Goal: Transaction & Acquisition: Purchase product/service

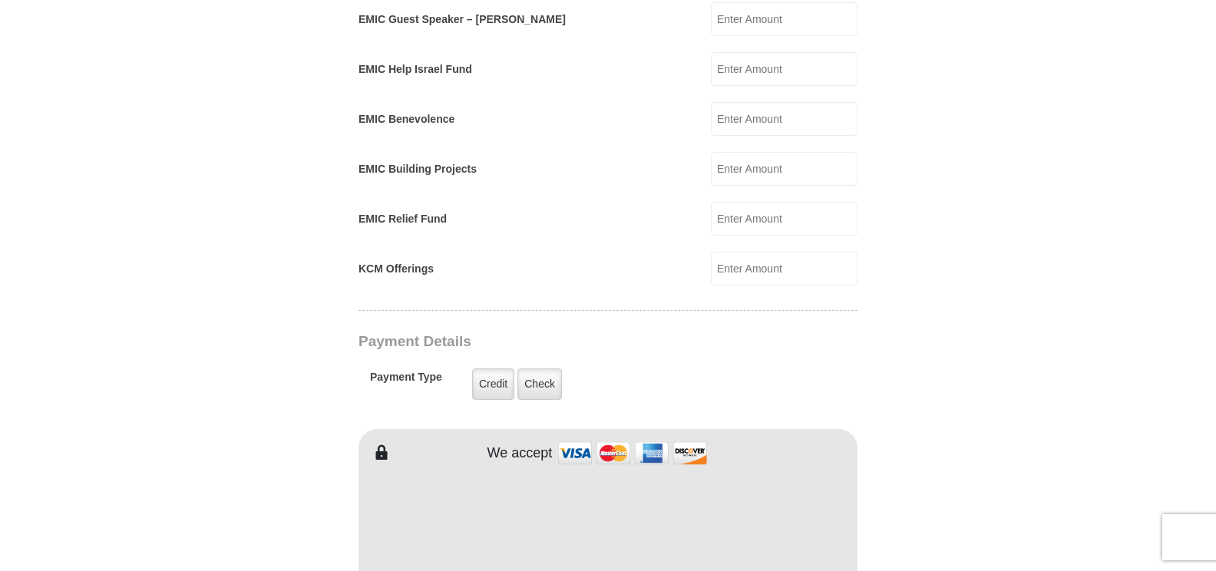
scroll to position [921, 0]
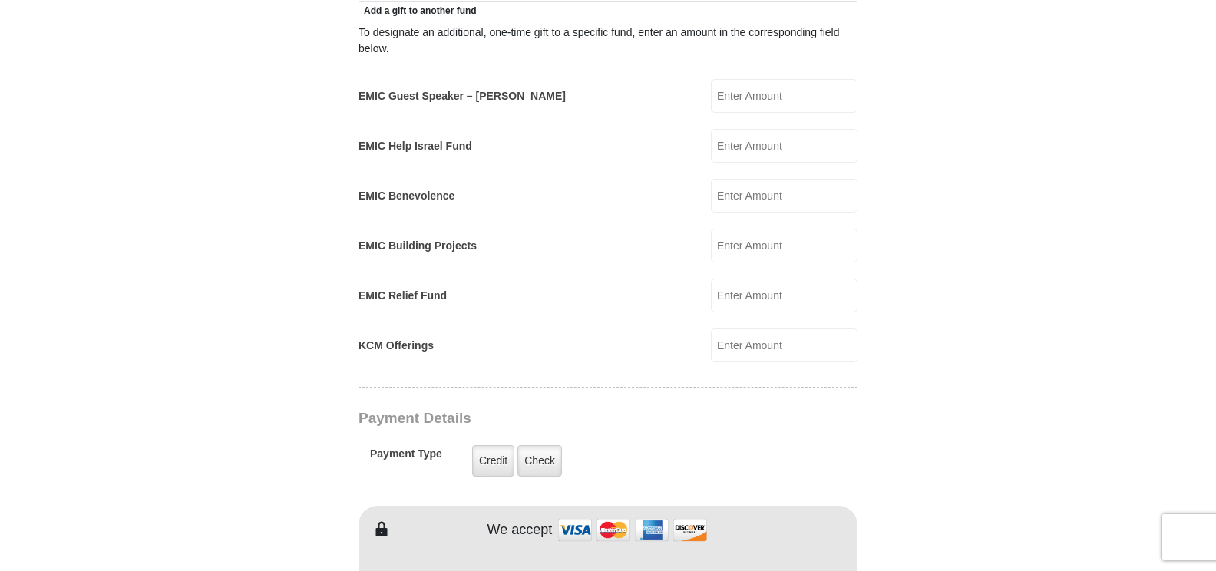
click at [724, 79] on input "EMIC Guest Speaker – [PERSON_NAME]" at bounding box center [784, 96] width 147 height 34
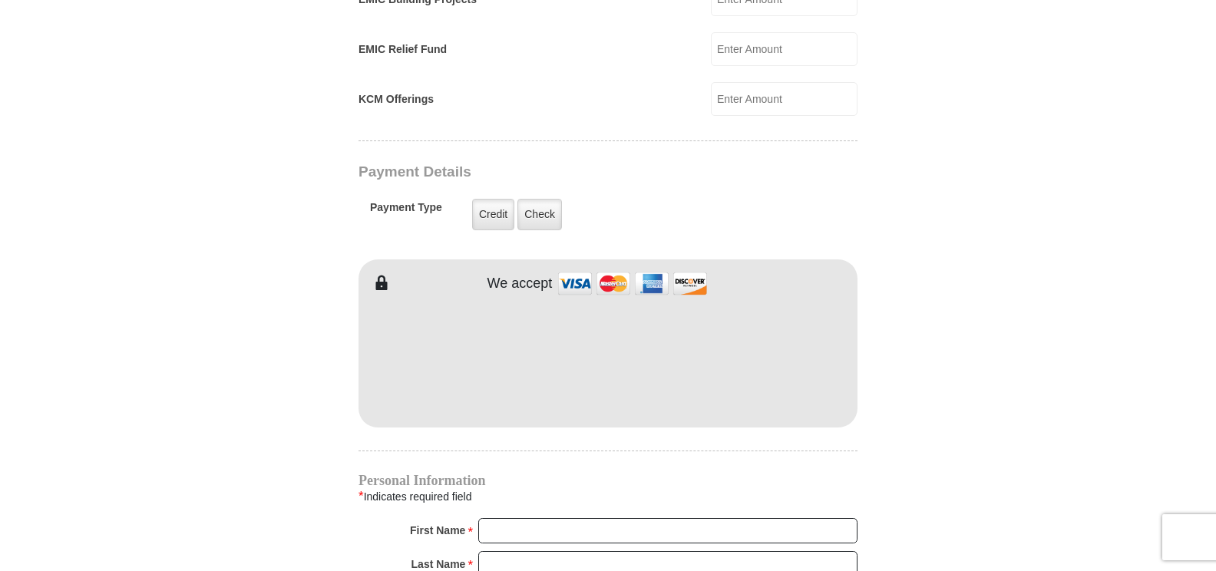
scroll to position [1074, 0]
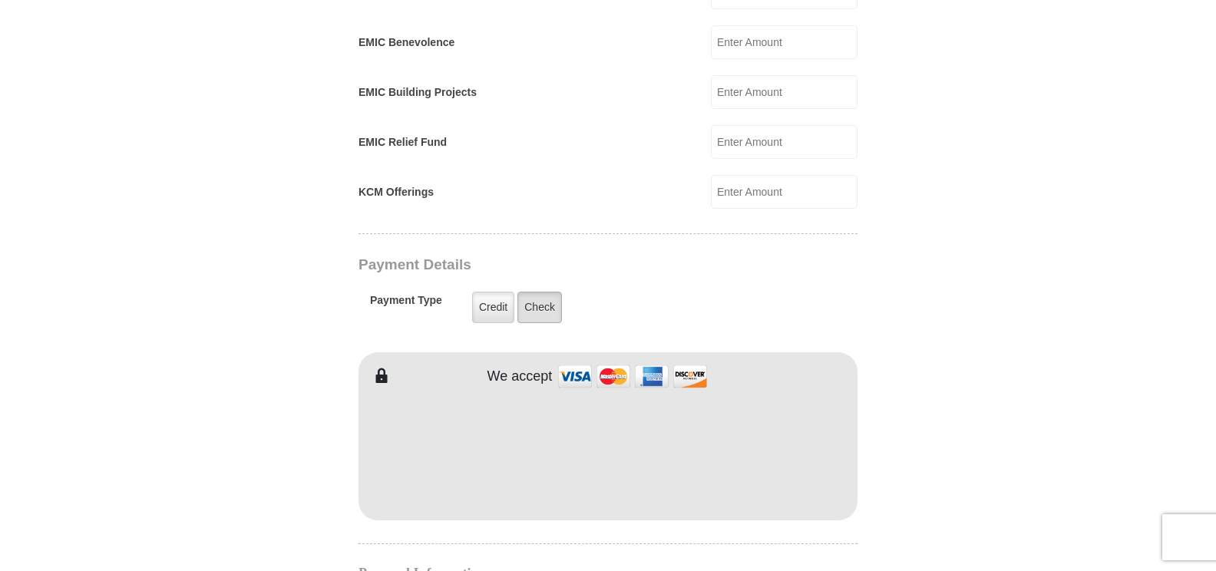
type input "100.00"
click at [539, 292] on label "Check" at bounding box center [539, 307] width 45 height 31
click at [0, 0] on input "Check" at bounding box center [0, 0] width 0 height 0
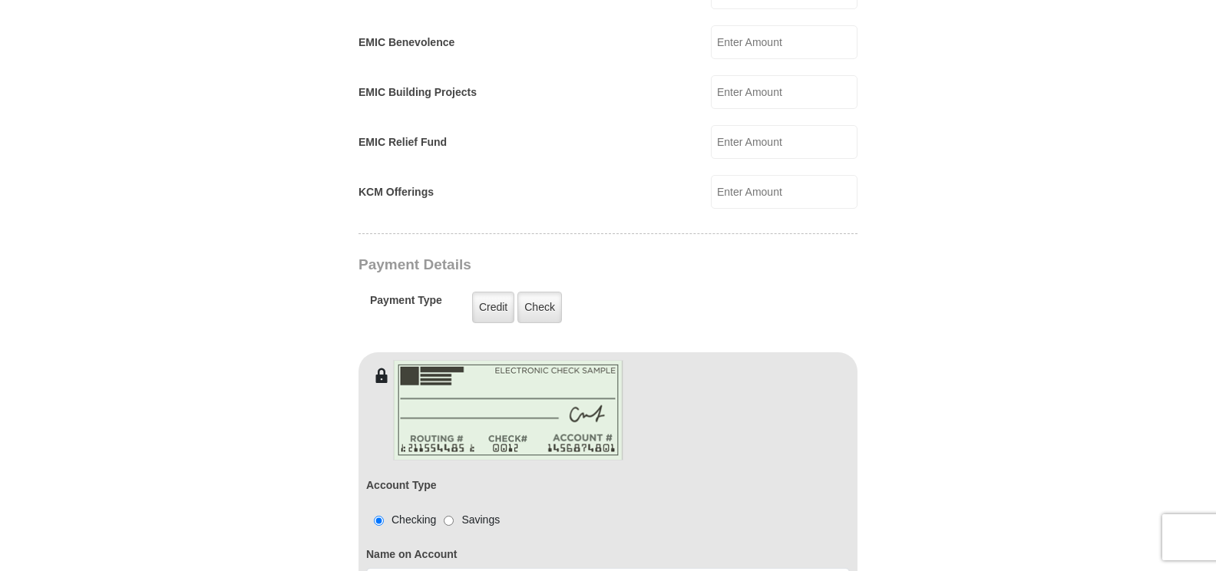
scroll to position [1305, 0]
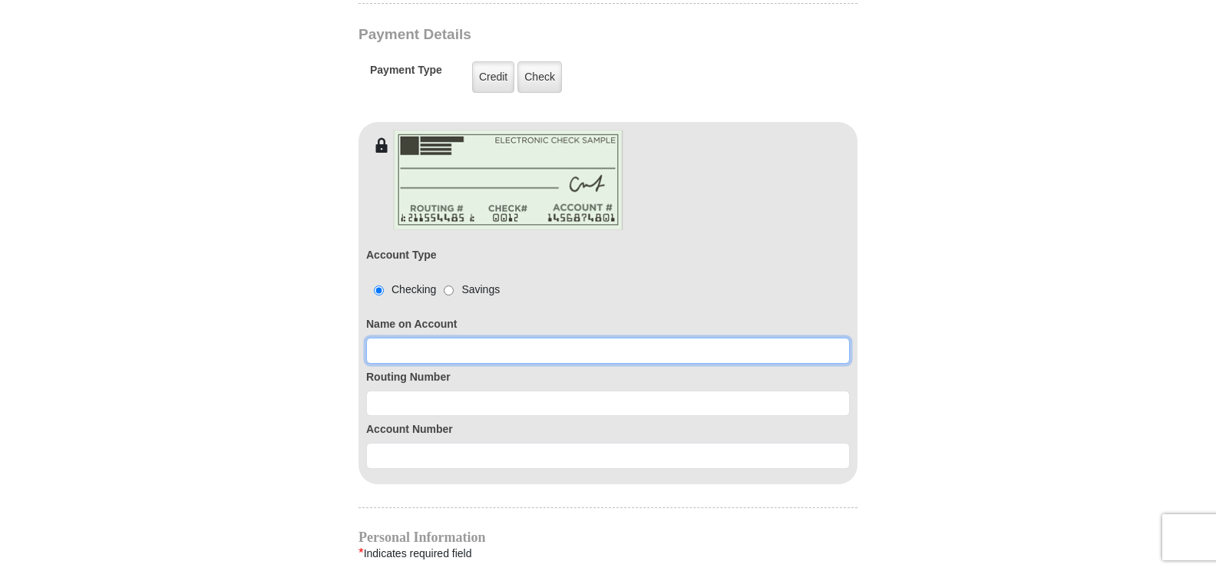
click at [384, 338] on input at bounding box center [607, 351] width 483 height 26
type input "[PERSON_NAME]"
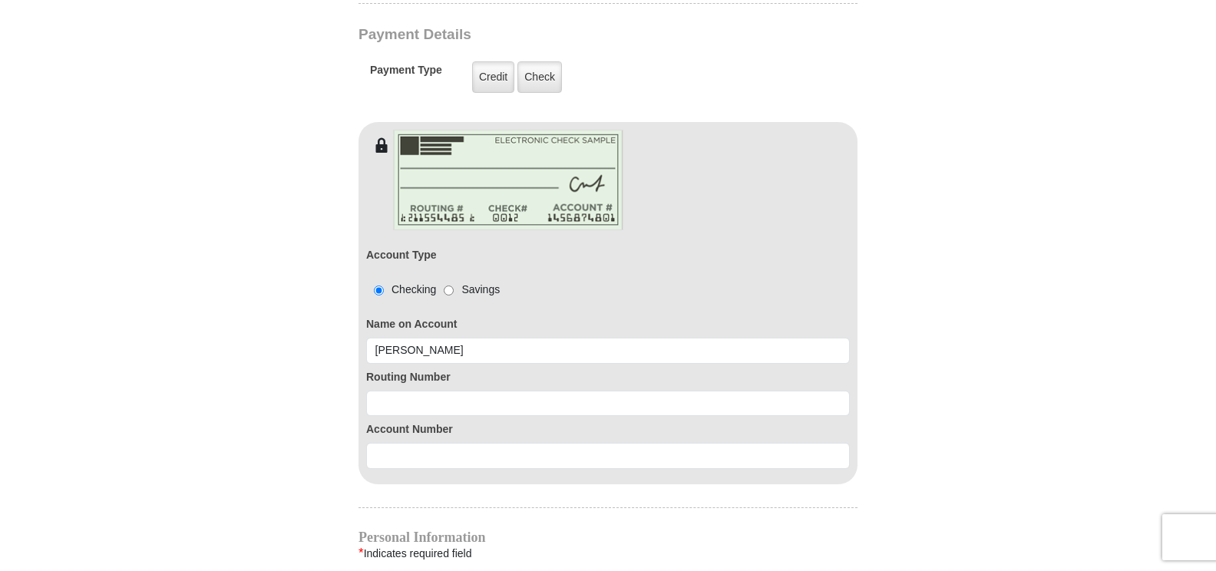
type input "60.00"
type input "100.00"
type input "[PERSON_NAME]"
type input "[EMAIL_ADDRESS][DOMAIN_NAME]"
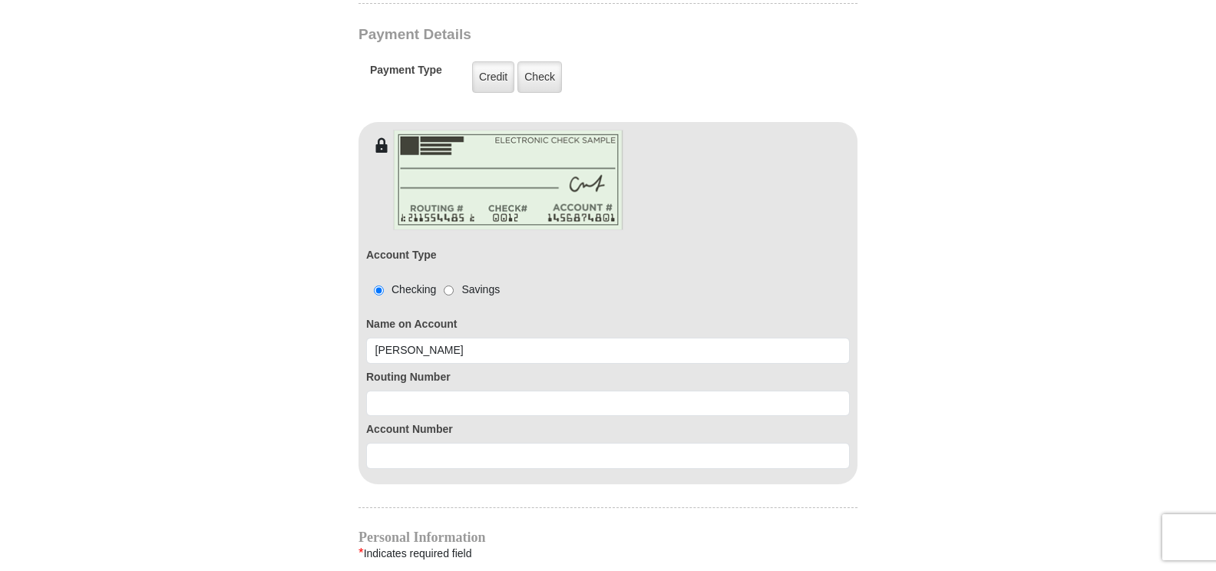
type input "5000 [PERSON_NAME] Key Way"
type input "Apt 9304"
type input "[GEOGRAPHIC_DATA]"
type input "33611"
type input "8135236068"
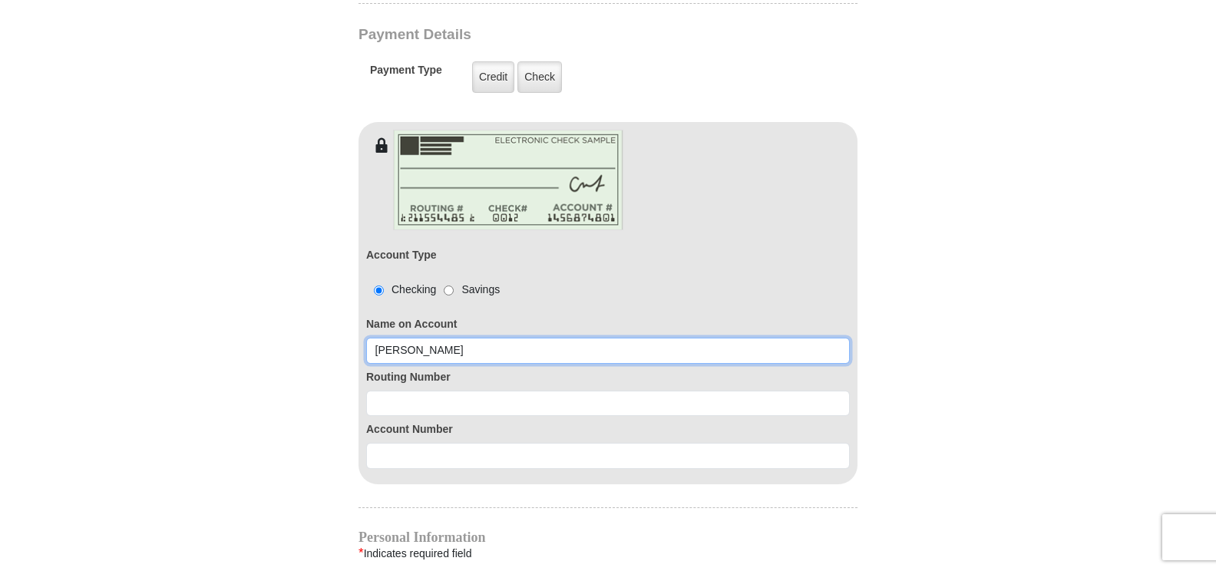
radio input "true"
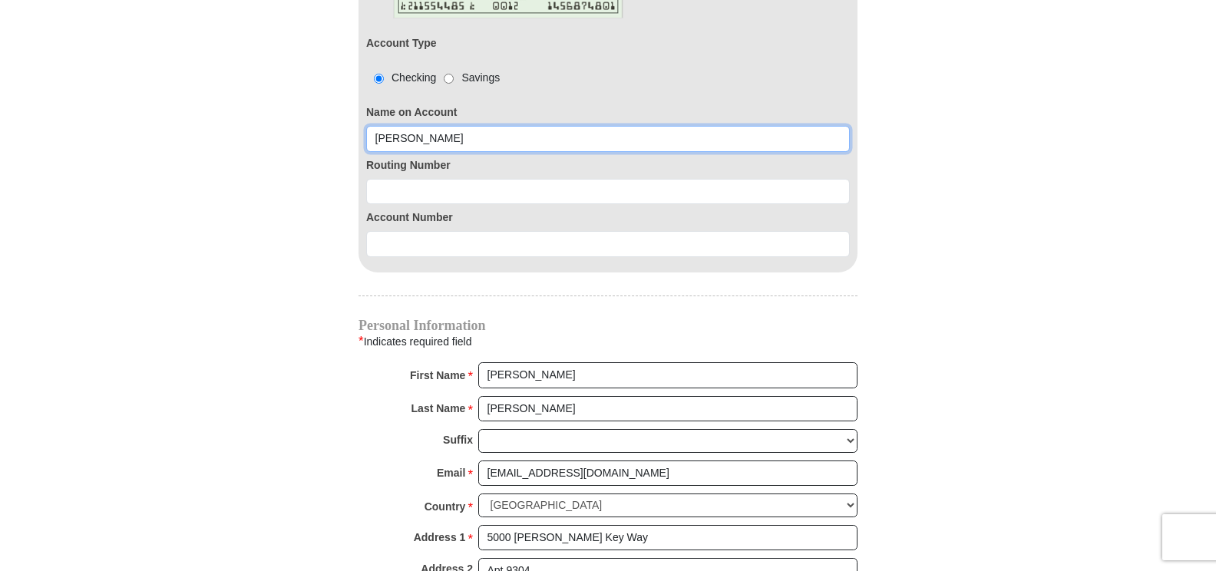
scroll to position [1535, 0]
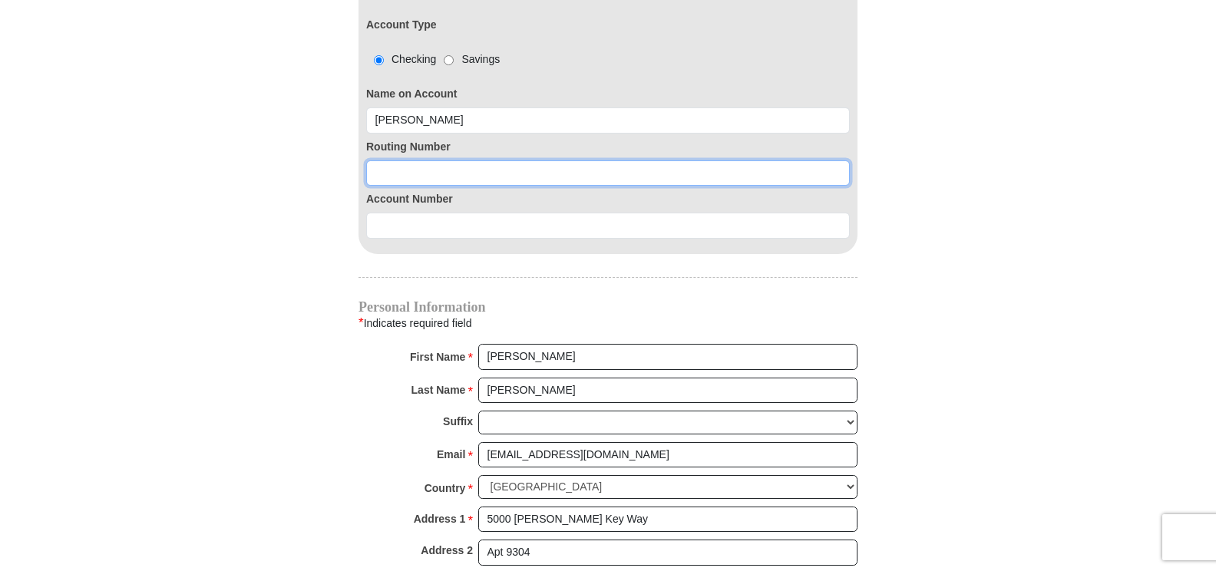
click at [375, 160] on input at bounding box center [607, 173] width 483 height 26
type input "063114030"
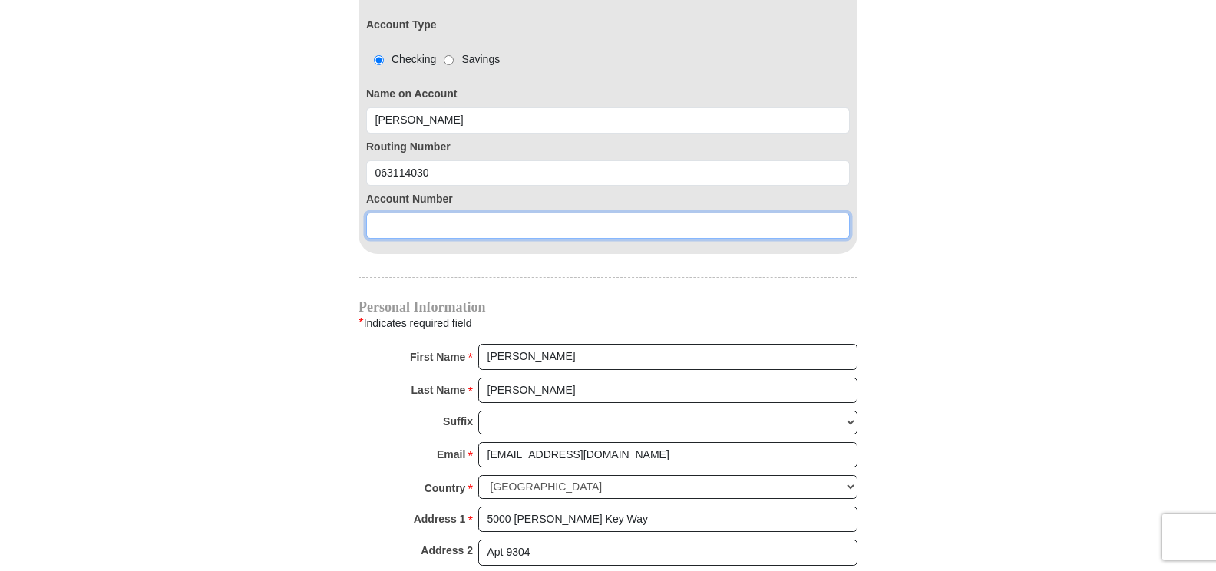
click at [377, 213] on input at bounding box center [607, 226] width 483 height 26
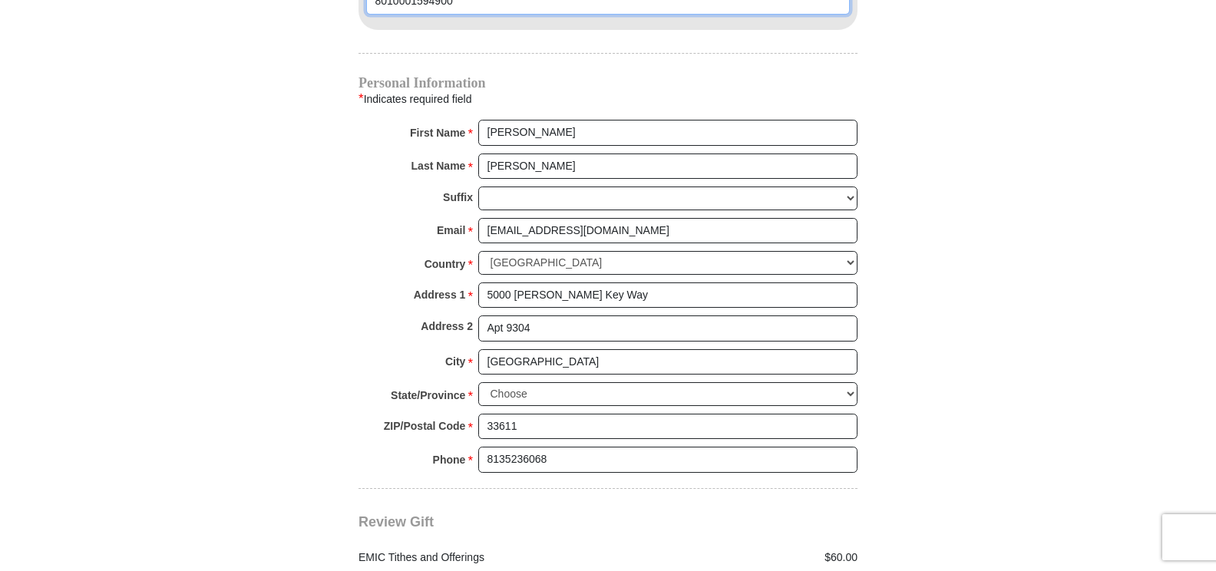
scroll to position [1765, 0]
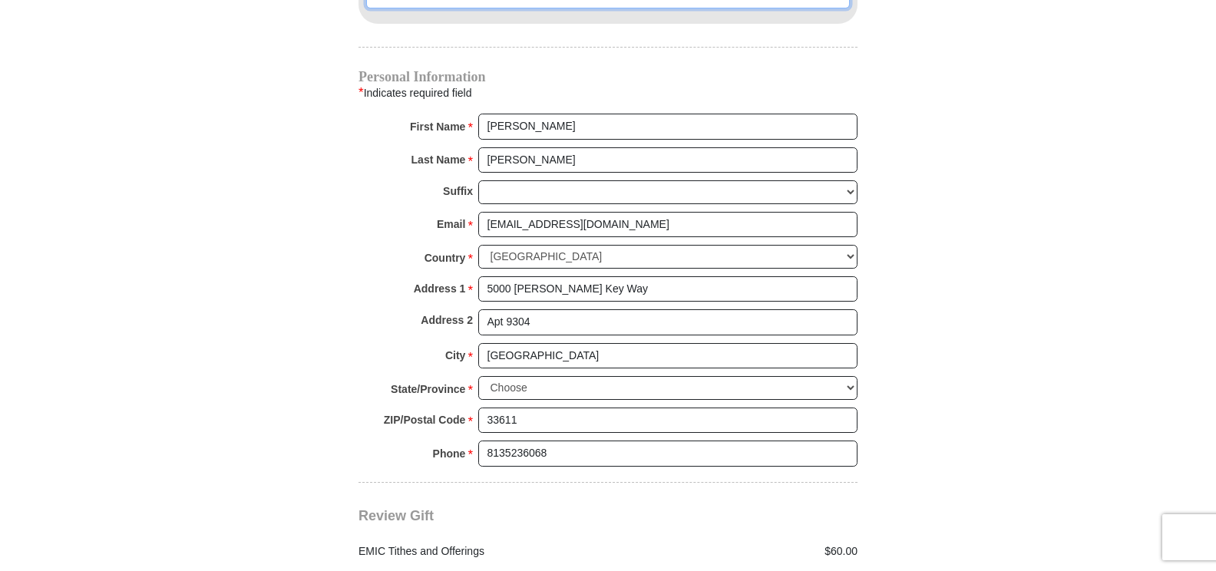
type input "8010001594900"
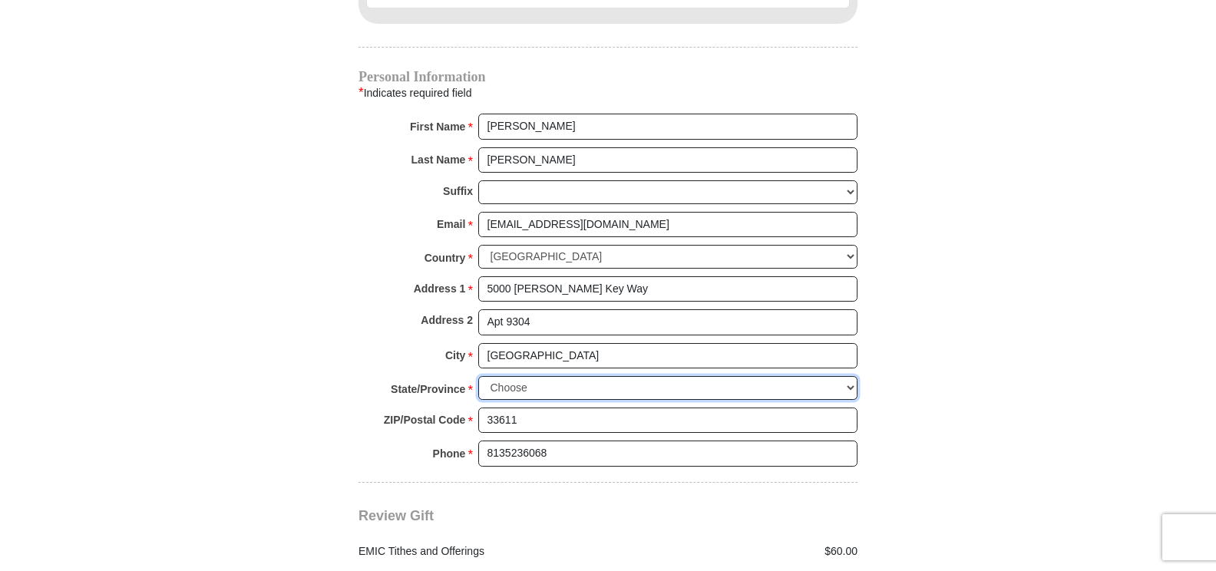
click at [845, 376] on select "Choose [US_STATE] [US_STATE] [US_STATE] [US_STATE] [US_STATE] Armed Forces Amer…" at bounding box center [667, 388] width 379 height 24
select select "FL"
click at [478, 376] on select "Choose [US_STATE] [US_STATE] [US_STATE] [US_STATE] [US_STATE] Armed Forces Amer…" at bounding box center [667, 388] width 379 height 24
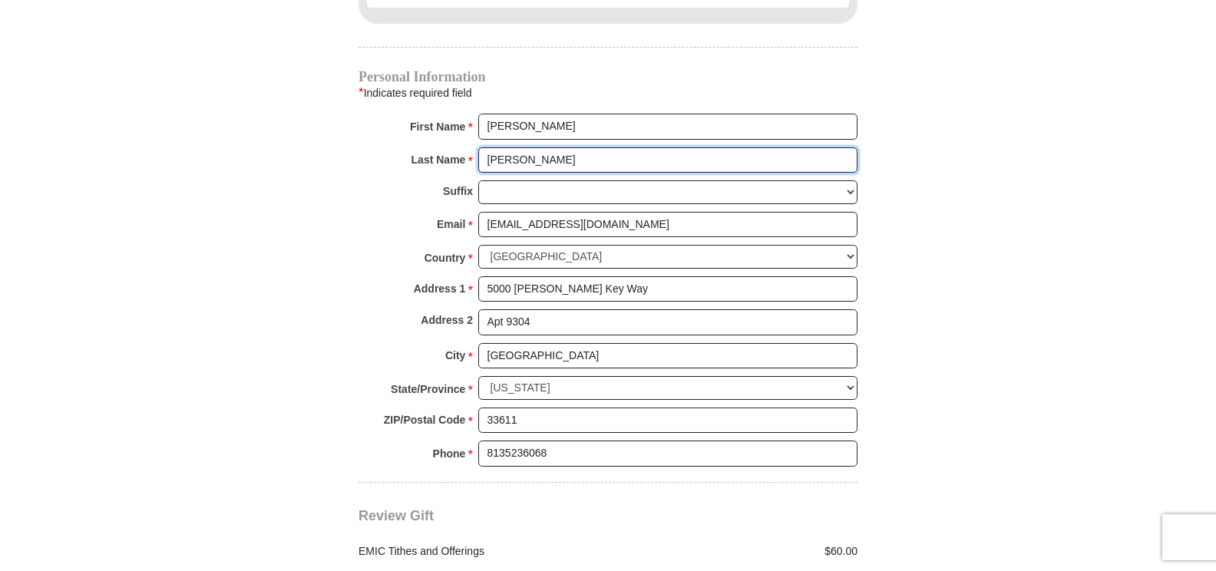
click at [523, 147] on input "[PERSON_NAME]" at bounding box center [667, 160] width 379 height 26
type input "[PERSON_NAME]"
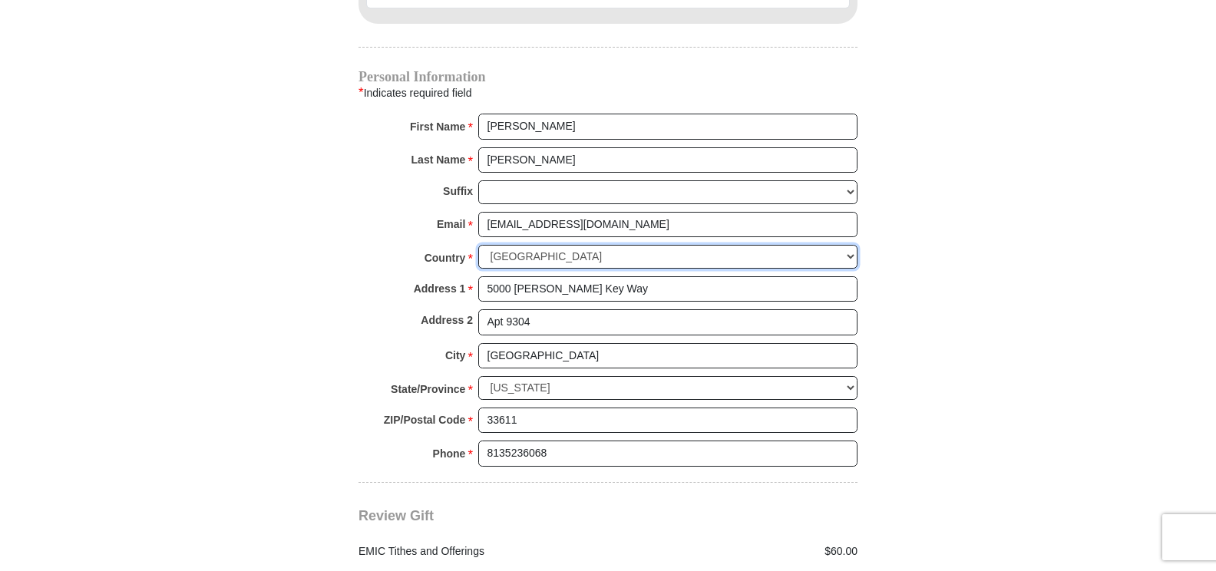
click at [847, 245] on select "[GEOGRAPHIC_DATA] [GEOGRAPHIC_DATA] [GEOGRAPHIC_DATA] [GEOGRAPHIC_DATA] [GEOGRA…" at bounding box center [667, 257] width 379 height 24
click at [478, 245] on select "[GEOGRAPHIC_DATA] [GEOGRAPHIC_DATA] [GEOGRAPHIC_DATA] [GEOGRAPHIC_DATA] [GEOGRA…" at bounding box center [667, 257] width 379 height 24
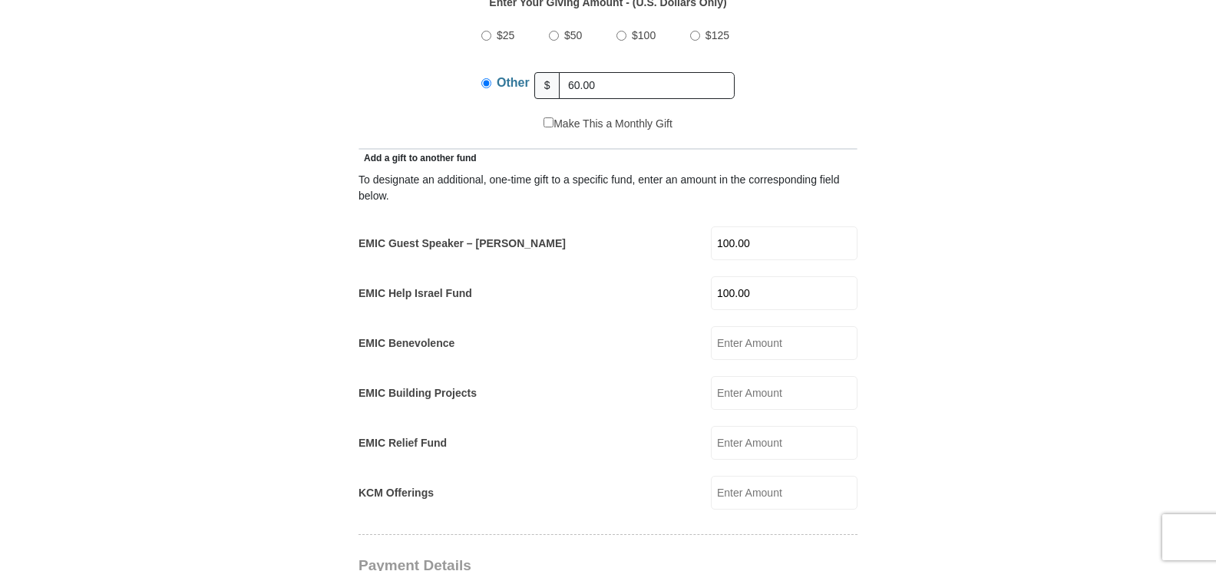
scroll to position [767, 0]
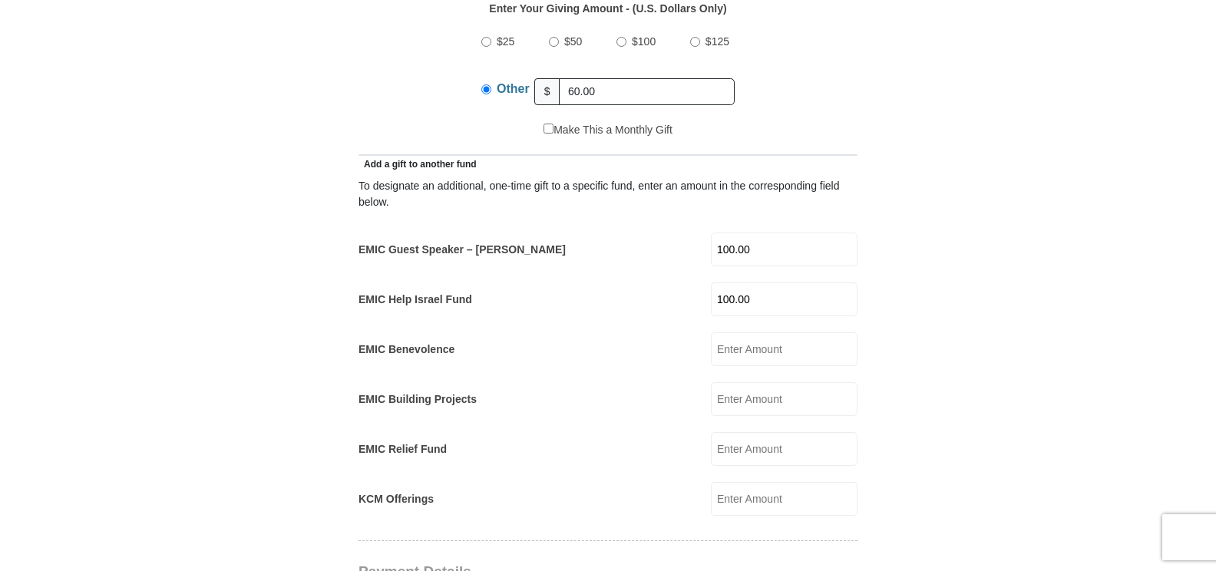
click at [758, 282] on input "100.00" at bounding box center [784, 299] width 147 height 34
type input "1"
click at [598, 78] on input "60.00" at bounding box center [647, 91] width 176 height 27
type input "6"
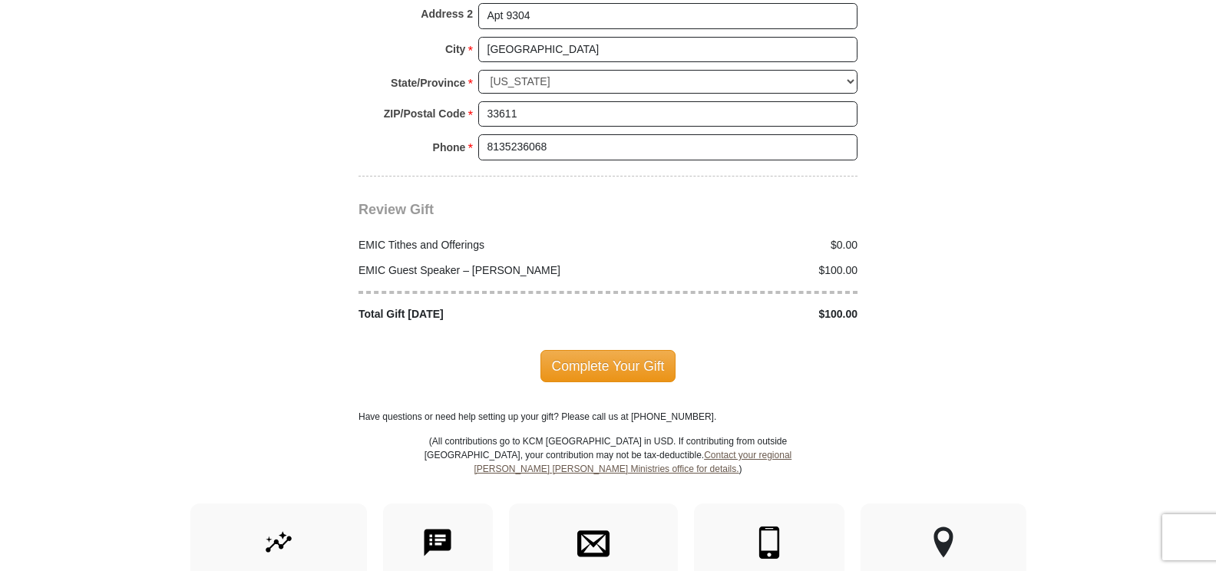
scroll to position [2072, 0]
click at [601, 349] on span "Complete Your Gift" at bounding box center [608, 365] width 136 height 32
